Goal: Task Accomplishment & Management: Complete application form

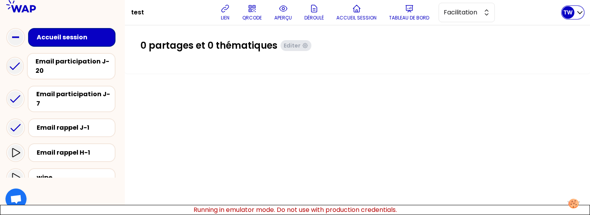
click at [567, 13] on p "TW" at bounding box center [567, 13] width 9 height 8
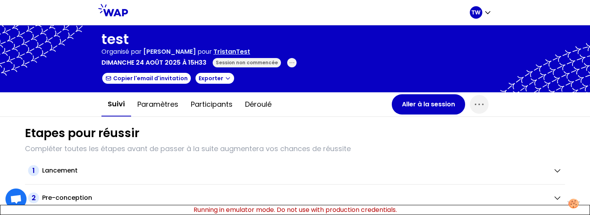
click at [231, 51] on p "TristanTest" at bounding box center [231, 51] width 37 height 9
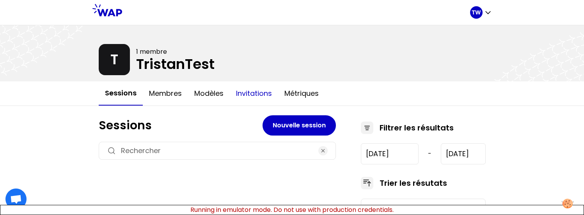
click at [246, 88] on button "Invitations" at bounding box center [254, 93] width 48 height 23
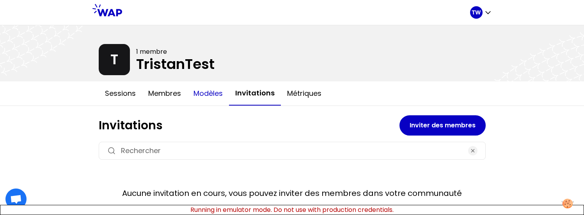
click at [201, 94] on button "Modèles" at bounding box center [208, 93] width 42 height 23
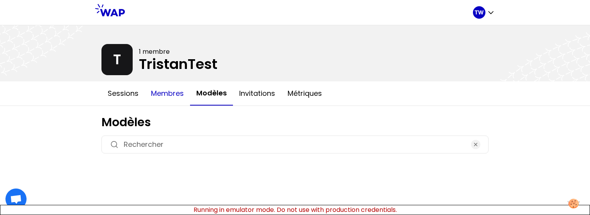
click at [170, 95] on button "Membres" at bounding box center [167, 93] width 45 height 23
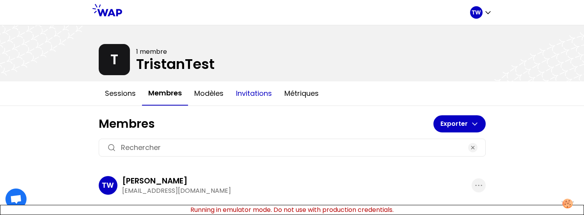
click at [248, 92] on button "Invitations" at bounding box center [254, 93] width 48 height 23
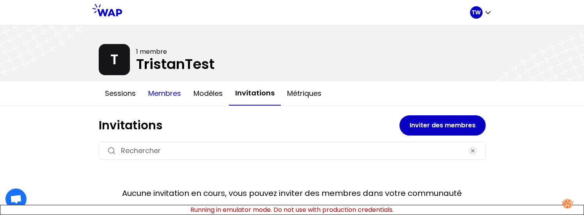
click at [151, 97] on button "Membres" at bounding box center [164, 93] width 45 height 23
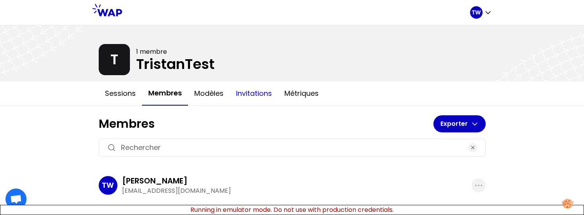
click at [243, 94] on button "Invitations" at bounding box center [254, 93] width 48 height 23
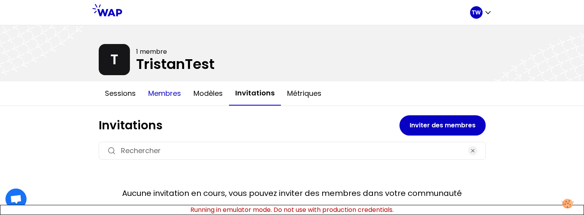
click at [156, 94] on button "Membres" at bounding box center [164, 93] width 45 height 23
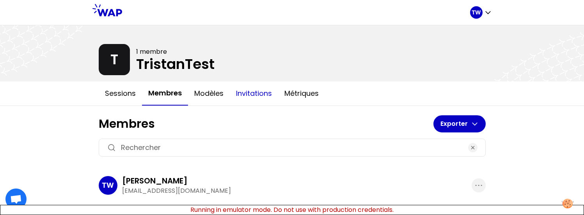
click at [251, 90] on button "Invitations" at bounding box center [254, 93] width 48 height 23
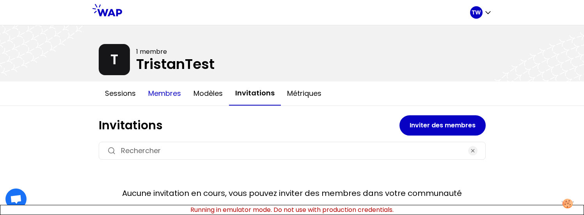
click at [170, 95] on button "Membres" at bounding box center [164, 93] width 45 height 23
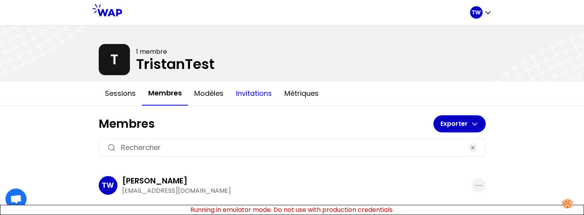
click at [239, 93] on button "Invitations" at bounding box center [254, 93] width 48 height 23
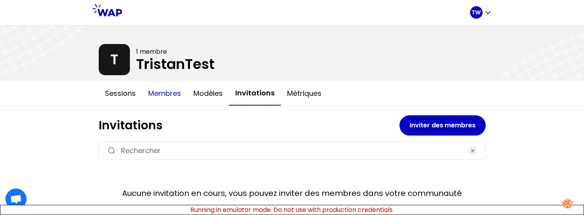
click at [170, 95] on button "Membres" at bounding box center [164, 93] width 45 height 23
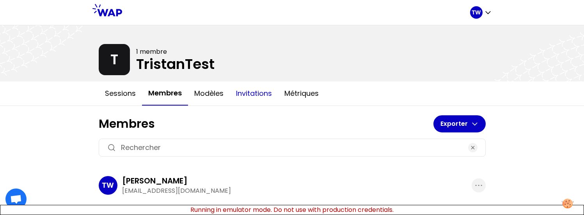
click at [240, 96] on button "Invitations" at bounding box center [254, 93] width 48 height 23
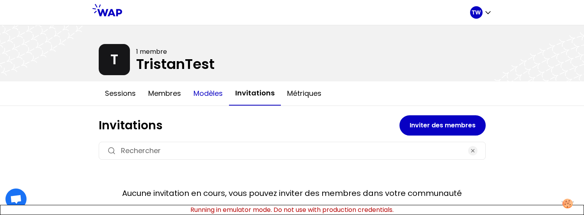
click at [211, 99] on button "Modèles" at bounding box center [208, 93] width 42 height 23
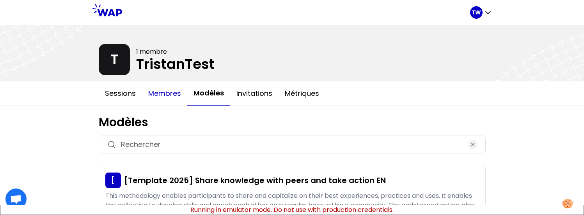
click at [166, 99] on button "Membres" at bounding box center [164, 93] width 45 height 23
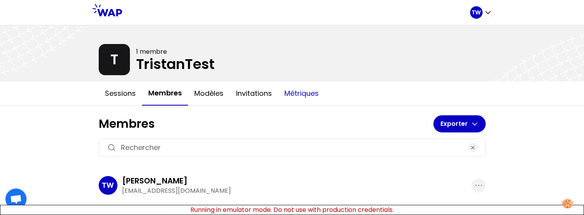
click at [305, 99] on button "Métriques" at bounding box center [301, 93] width 47 height 23
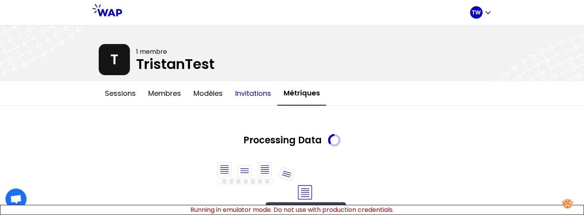
click at [270, 99] on button "Invitations" at bounding box center [253, 93] width 48 height 23
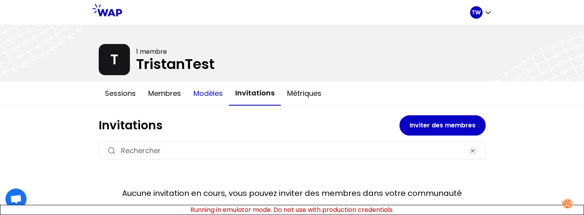
click at [212, 98] on button "Modèles" at bounding box center [208, 93] width 42 height 23
click at [142, 97] on button "Membres" at bounding box center [164, 93] width 45 height 23
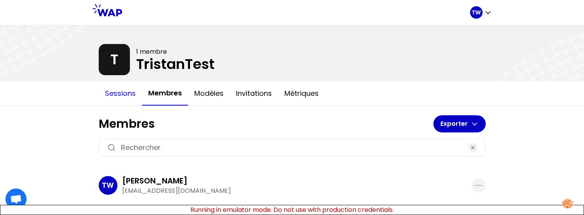
click at [123, 97] on button "Sessions" at bounding box center [120, 93] width 43 height 23
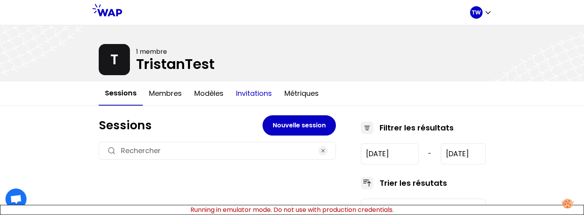
click at [249, 95] on button "Invitations" at bounding box center [254, 93] width 48 height 23
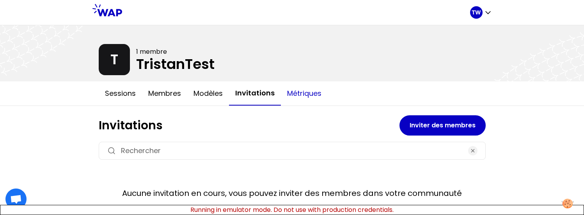
click at [297, 90] on button "Métriques" at bounding box center [304, 93] width 47 height 23
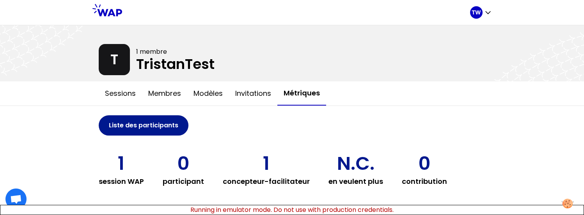
click at [160, 129] on button "Liste des participants" at bounding box center [144, 125] width 90 height 20
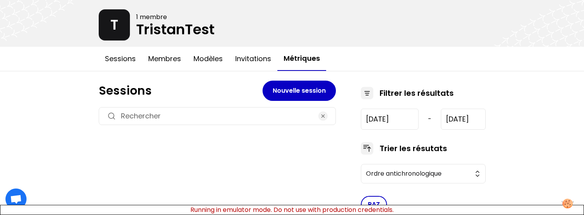
scroll to position [51, 0]
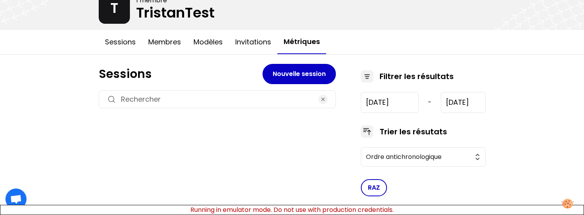
click at [328, 100] on div at bounding box center [217, 99] width 237 height 18
click at [322, 100] on icon "button" at bounding box center [323, 99] width 6 height 6
click at [373, 188] on button "RAZ" at bounding box center [374, 187] width 26 height 17
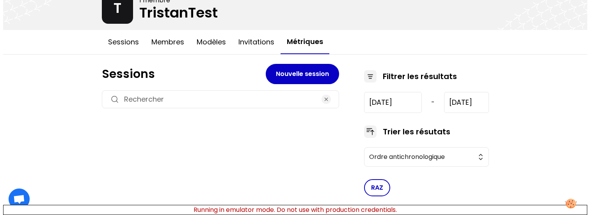
scroll to position [0, 0]
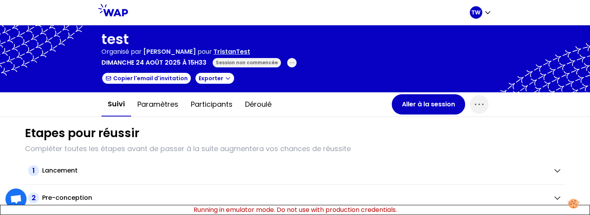
scroll to position [6, 0]
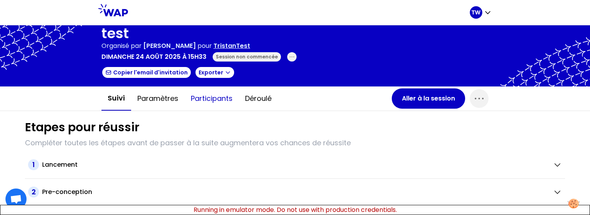
click at [212, 99] on button "Participants" at bounding box center [211, 98] width 54 height 23
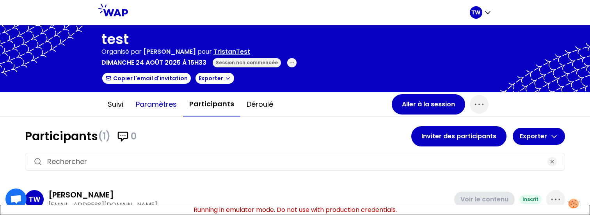
click at [143, 106] on button "Paramètres" at bounding box center [156, 104] width 53 height 23
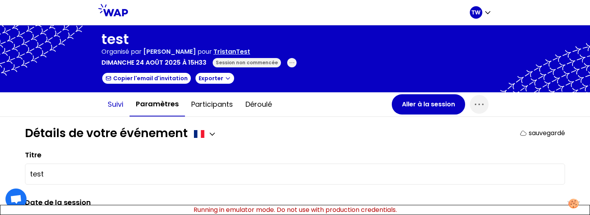
click at [113, 108] on button "Suivi" at bounding box center [115, 104] width 28 height 23
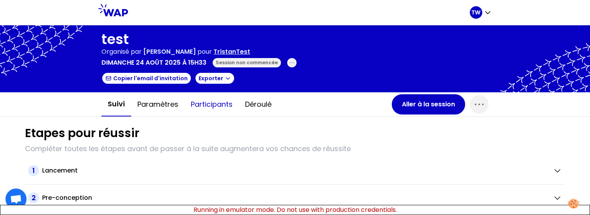
click at [200, 99] on button "Participants" at bounding box center [211, 104] width 54 height 23
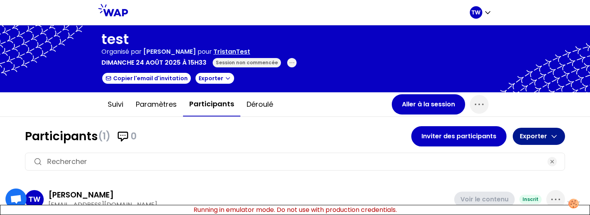
click at [554, 135] on button "Exporter" at bounding box center [539, 136] width 52 height 17
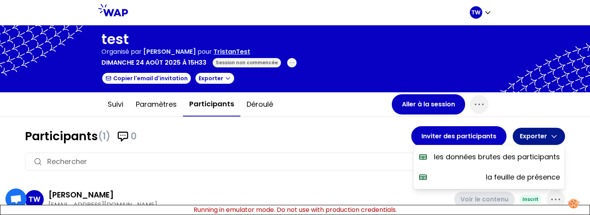
click at [554, 135] on button "Exporter" at bounding box center [539, 136] width 52 height 17
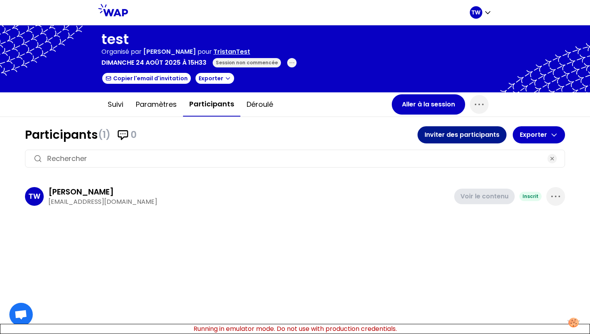
click at [451, 134] on button "Inviter des participants" at bounding box center [461, 134] width 89 height 17
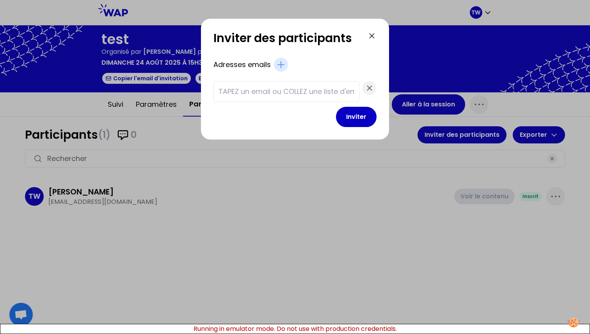
click at [313, 91] on input "text" at bounding box center [286, 91] width 136 height 11
paste input "test1@gmail.com test2@gmail.com"
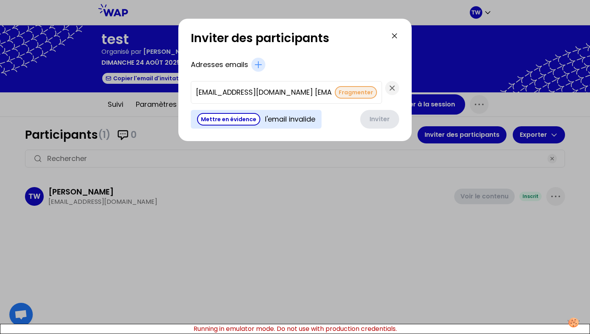
click at [335, 92] on button "Fragmenter" at bounding box center [356, 92] width 42 height 12
type input "test2@gmail.com"
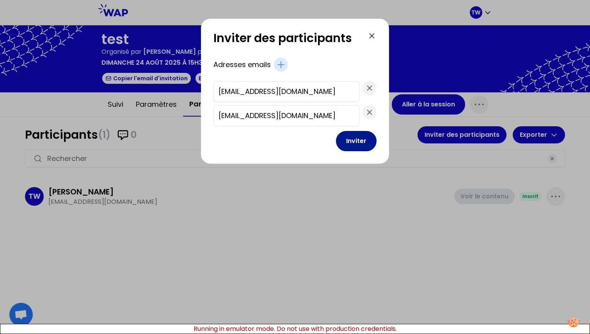
click at [344, 135] on button "Inviter" at bounding box center [356, 141] width 41 height 20
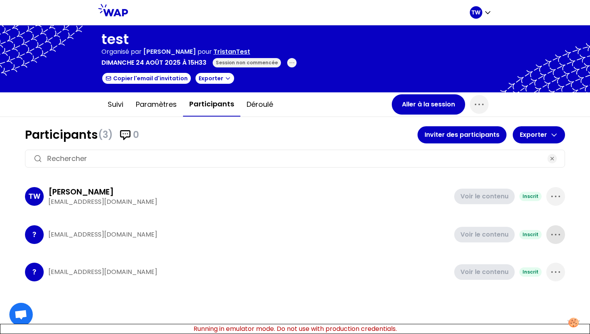
click at [557, 227] on span "button" at bounding box center [555, 234] width 19 height 19
click at [533, 260] on p "Supprimer" at bounding box center [526, 260] width 36 height 11
